Goal: Task Accomplishment & Management: Manage account settings

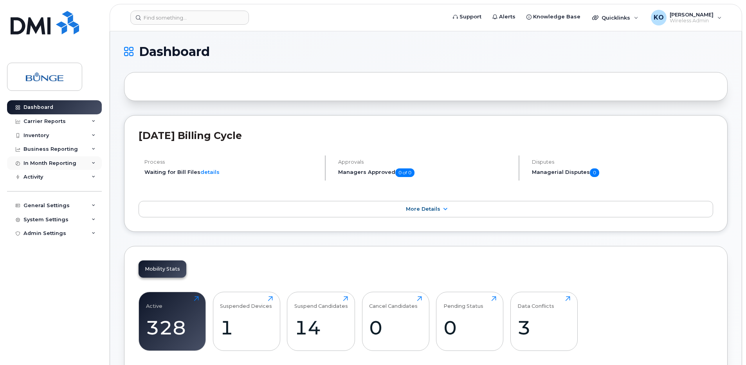
click at [70, 164] on div "In Month Reporting" at bounding box center [49, 163] width 53 height 6
click at [63, 134] on div "Inventory" at bounding box center [54, 135] width 95 height 14
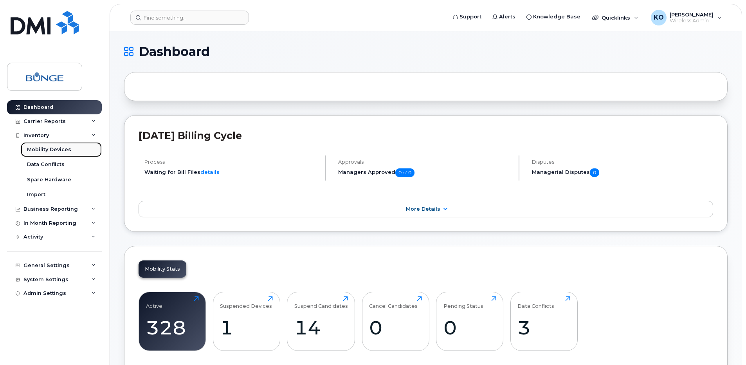
click at [56, 149] on div "Mobility Devices" at bounding box center [49, 149] width 44 height 7
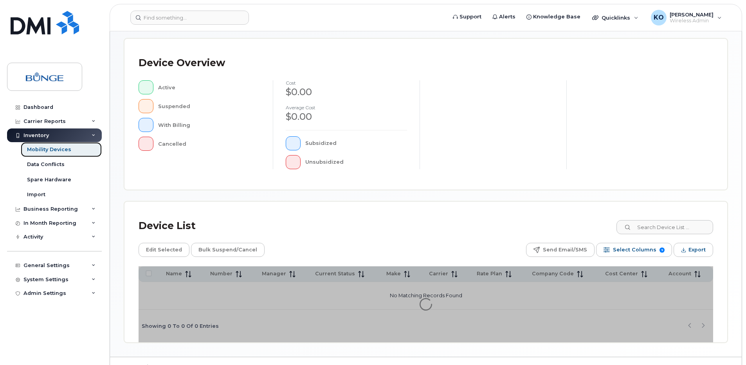
scroll to position [173, 0]
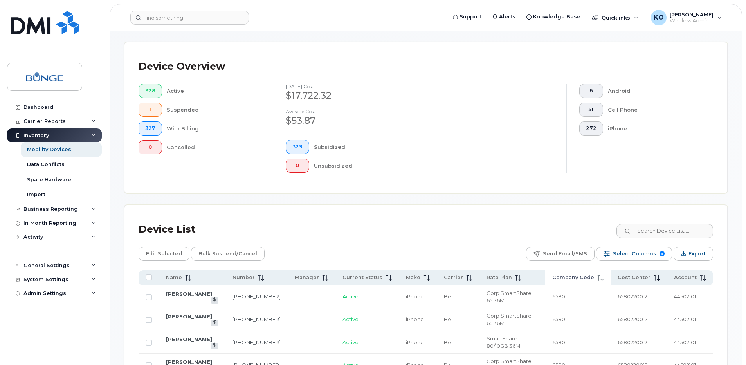
click at [566, 280] on span "Company Code" at bounding box center [573, 277] width 42 height 7
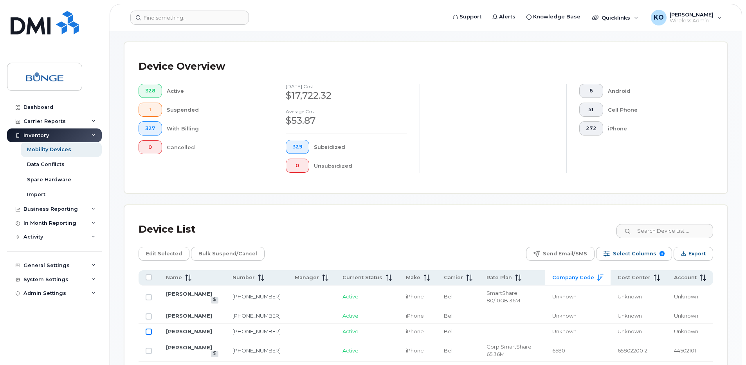
click at [149, 335] on input "Row Unselected" at bounding box center [149, 331] width 6 height 6
checkbox input "true"
click at [149, 316] on input "Row Unselected" at bounding box center [149, 316] width 6 height 6
checkbox input "true"
click at [149, 296] on input "Row Unselected" at bounding box center [149, 297] width 6 height 6
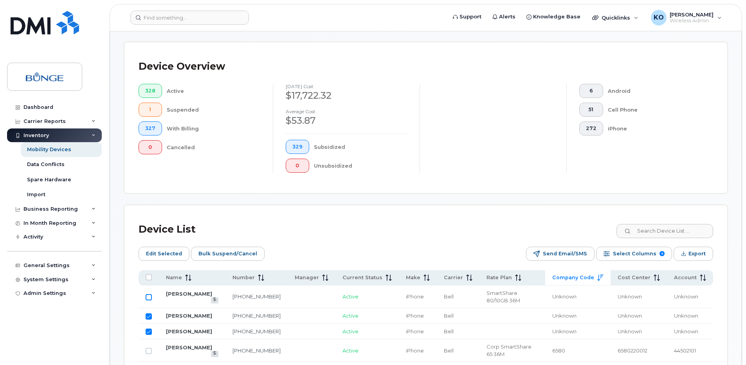
checkbox input "true"
click at [155, 254] on span "Edit Selected" at bounding box center [164, 254] width 36 height 12
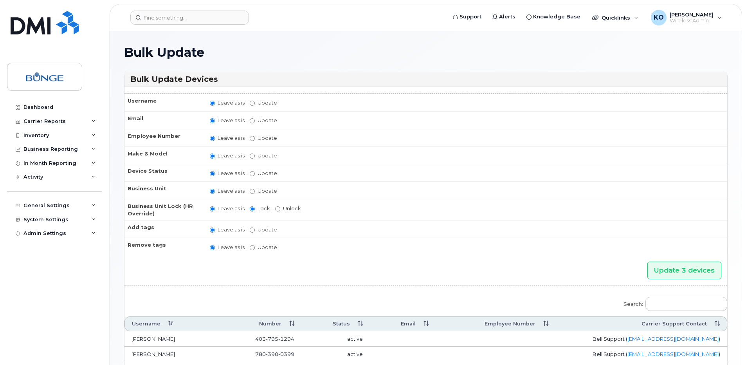
click at [256, 190] on label "Update" at bounding box center [263, 190] width 27 height 7
click at [255, 190] on input "Update" at bounding box center [252, 191] width 5 height 5
radio input "true"
radio input "false"
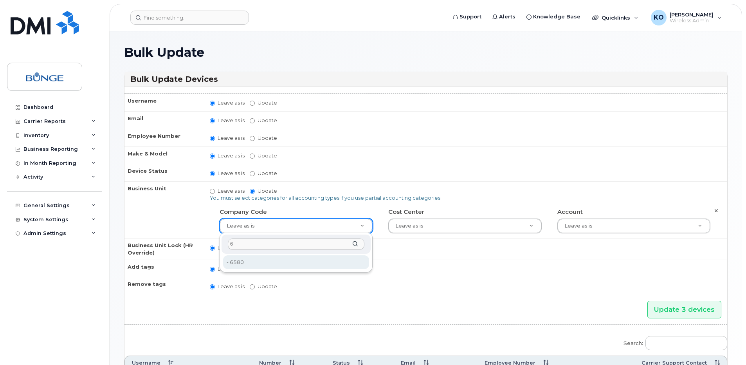
type input "6"
type input "280709"
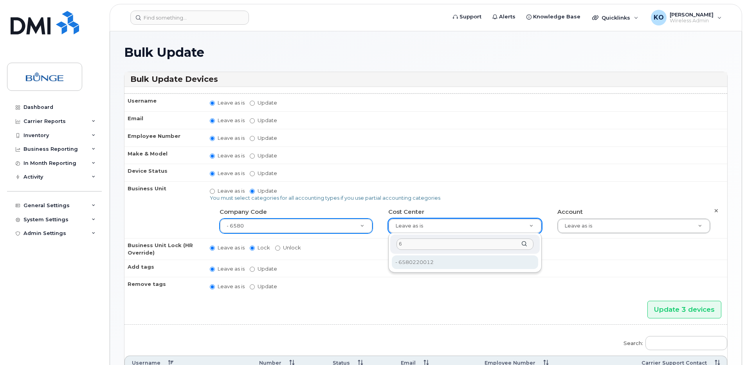
type input "6"
type input "280710"
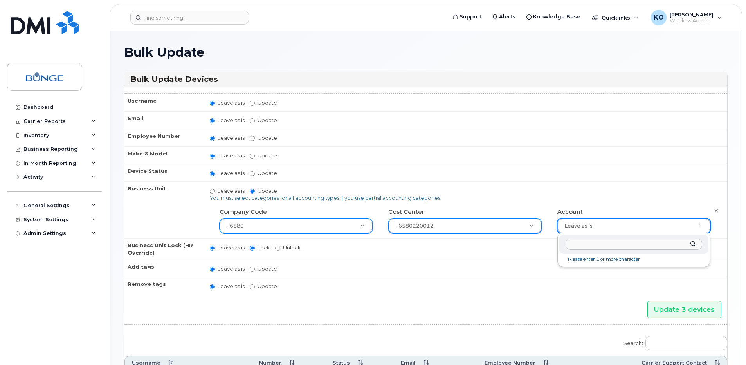
type input "4"
type input "280711"
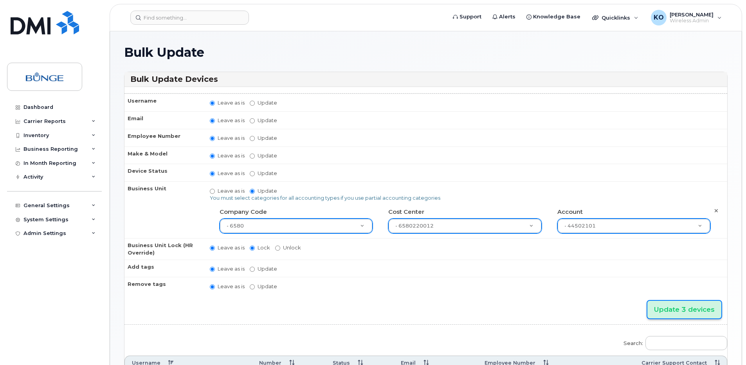
click at [671, 309] on input "Update 3 devices" at bounding box center [684, 309] width 74 height 18
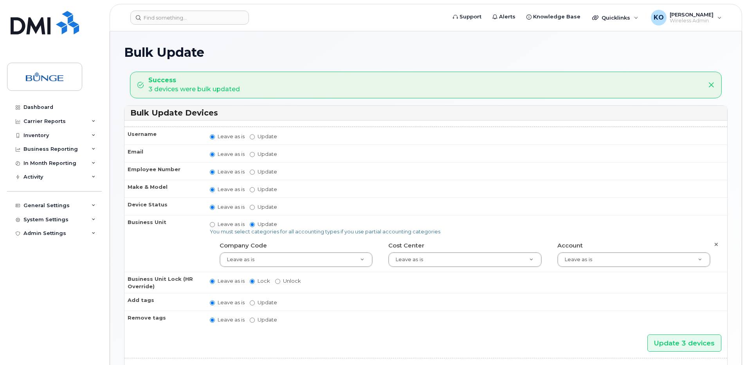
click at [254, 340] on div "Update 3 devices" at bounding box center [425, 343] width 603 height 18
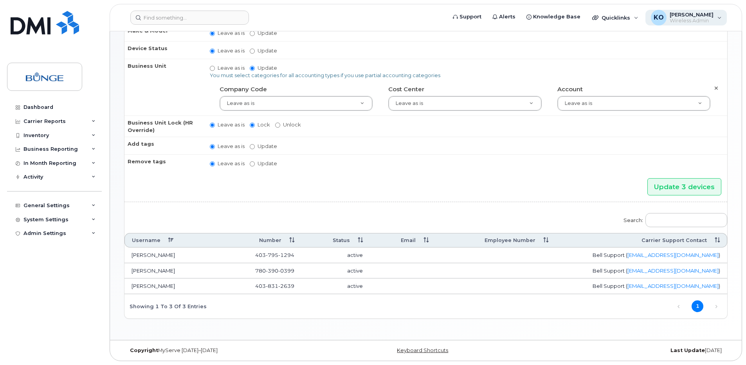
click at [693, 18] on span "Wireless Admin" at bounding box center [691, 21] width 44 height 6
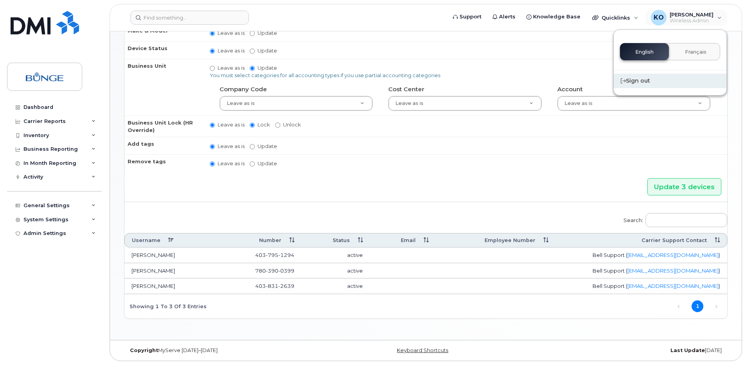
click at [637, 79] on div "Sign out" at bounding box center [670, 81] width 113 height 14
